Goal: Use online tool/utility: Use online tool/utility

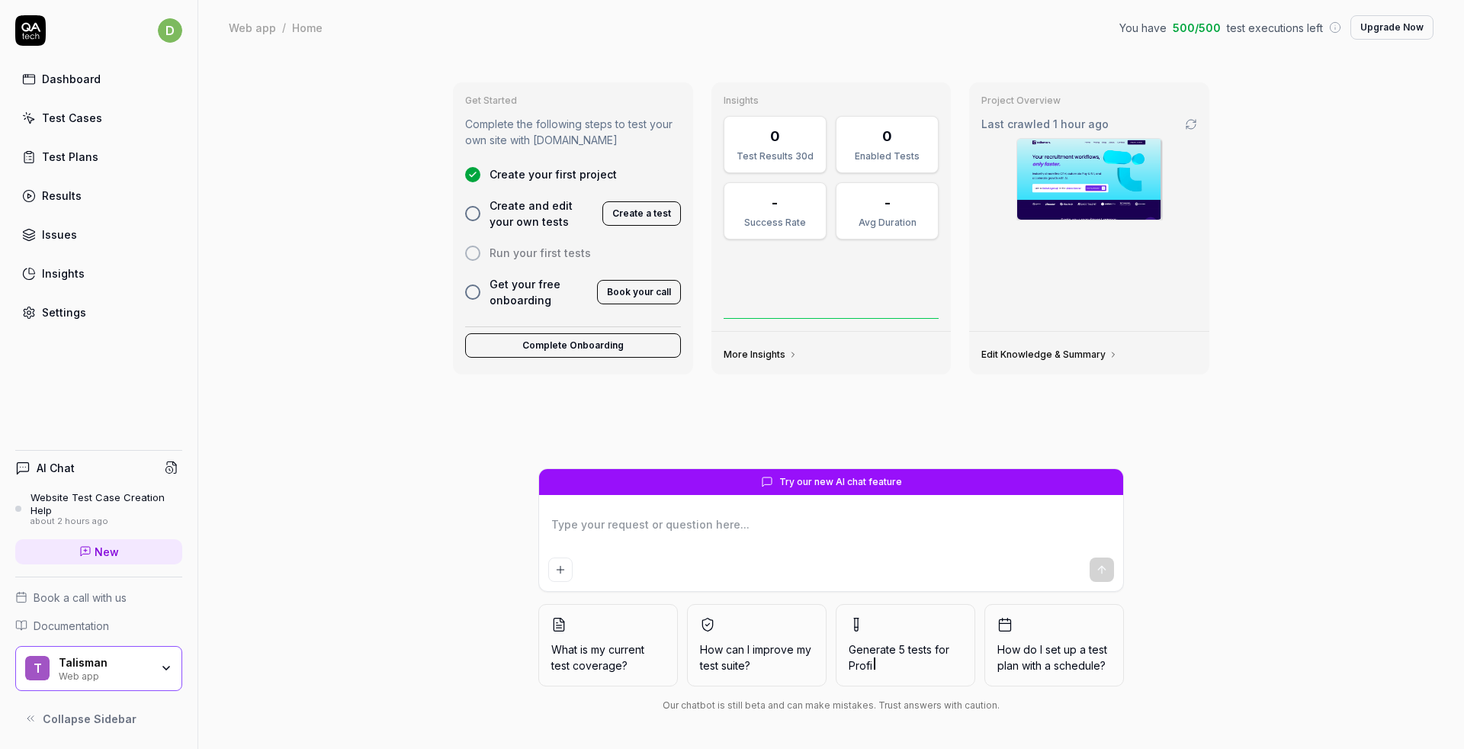
type textarea "*"
click at [652, 210] on button "Create a test" at bounding box center [641, 213] width 79 height 24
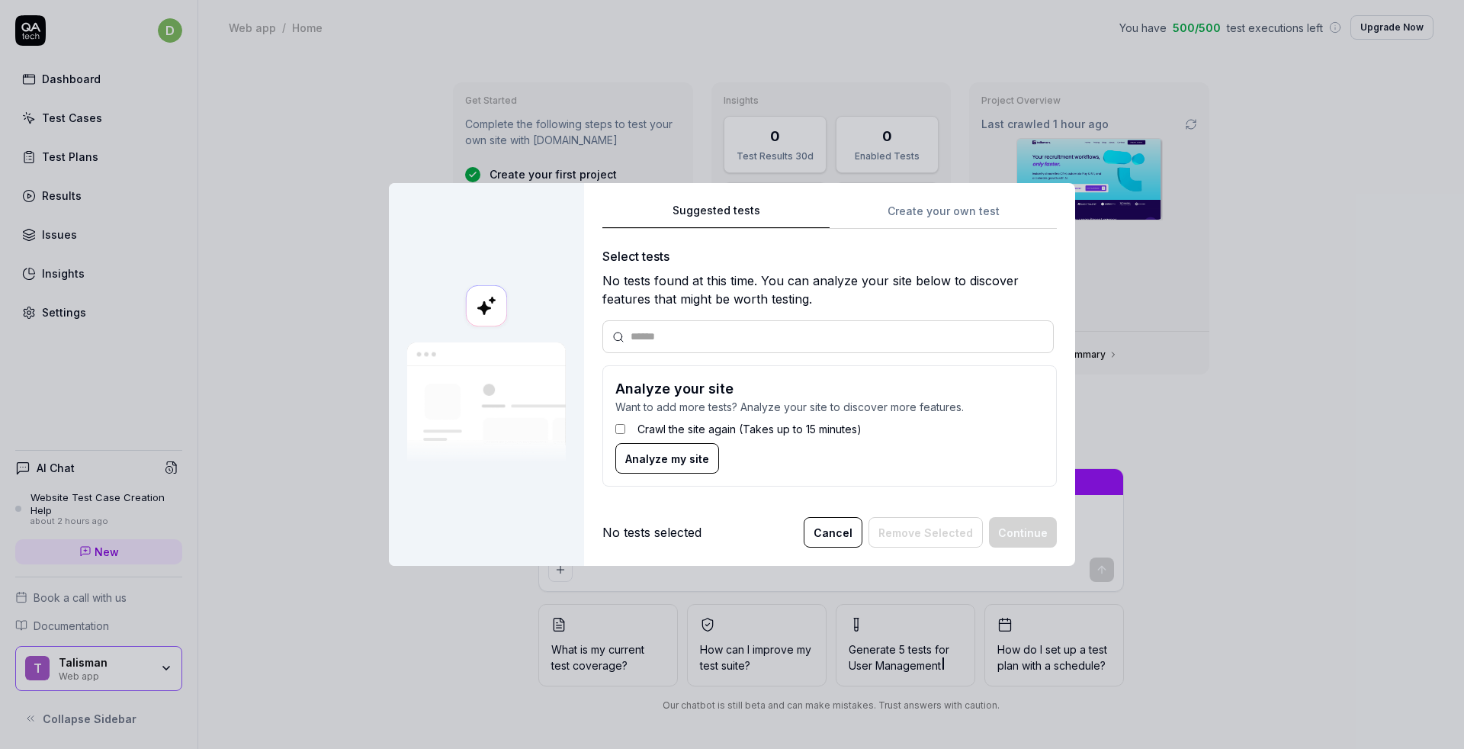
click at [665, 462] on span "Analyze my site" at bounding box center [667, 459] width 84 height 16
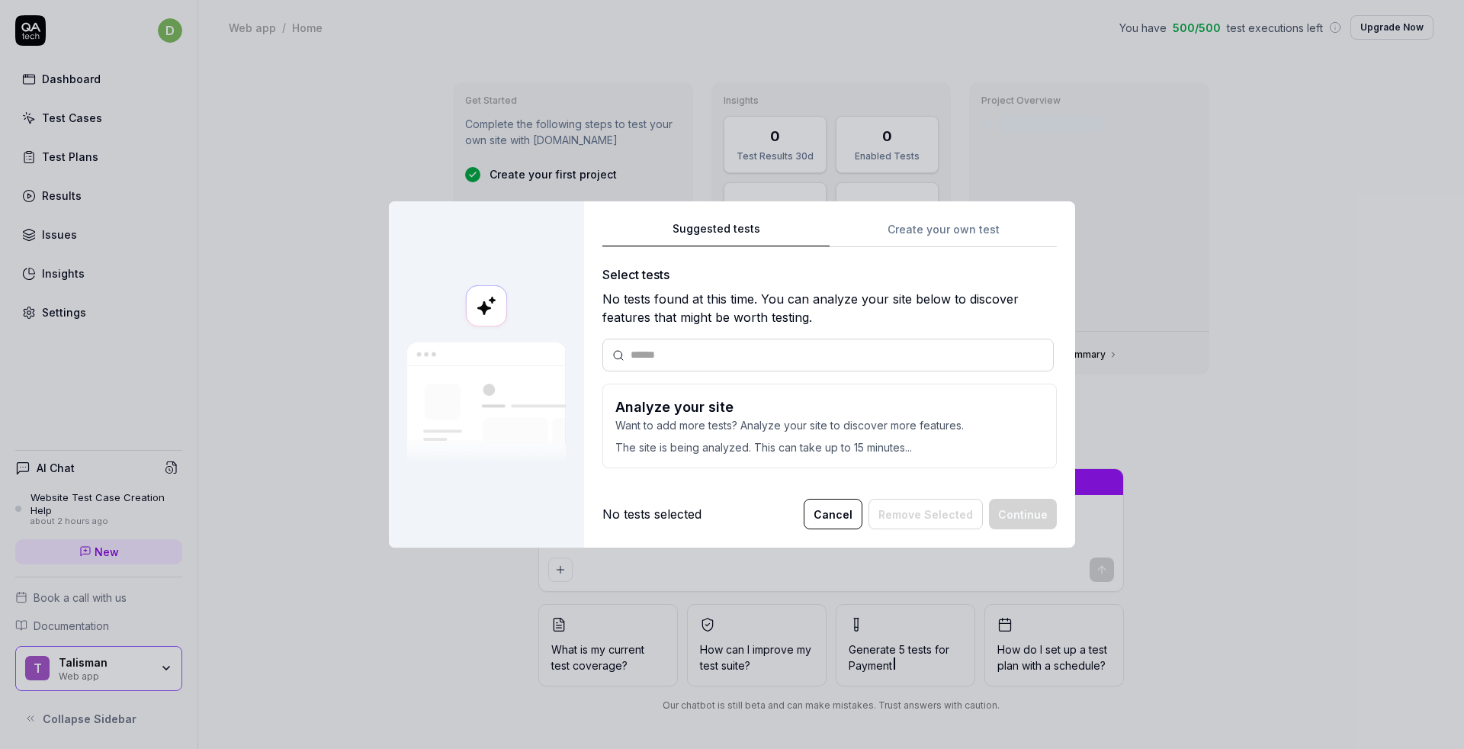
type textarea "*"
